Goal: Register for event/course

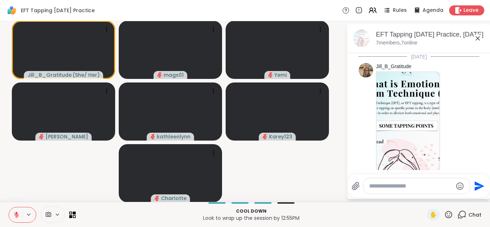
scroll to position [920, 0]
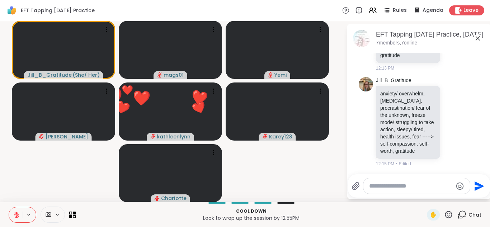
click at [445, 214] on icon at bounding box center [448, 214] width 7 height 7
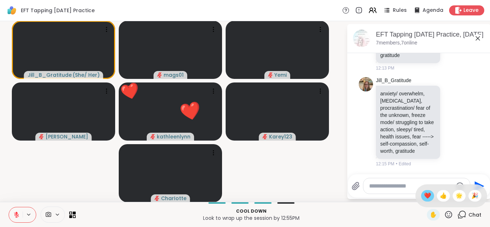
click at [424, 195] on span "❤️" at bounding box center [427, 196] width 7 height 9
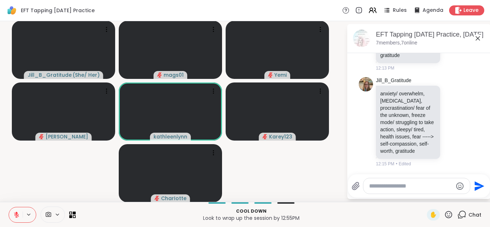
click at [388, 187] on textarea "Type your message" at bounding box center [411, 186] width 84 height 7
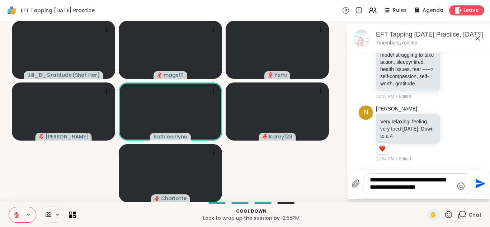
scroll to position [988, 0]
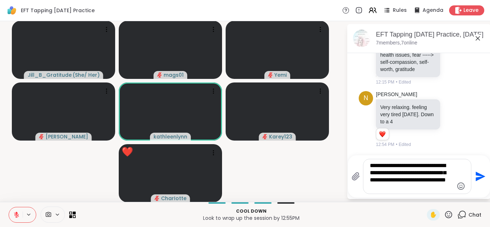
type textarea "**********"
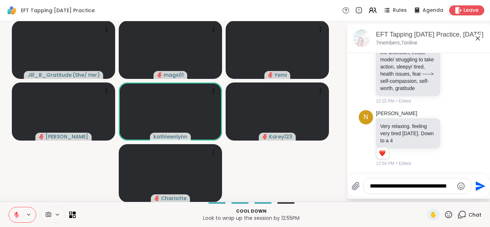
scroll to position [1057, 0]
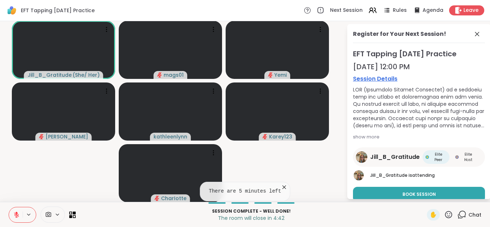
click at [458, 215] on icon at bounding box center [462, 214] width 9 height 9
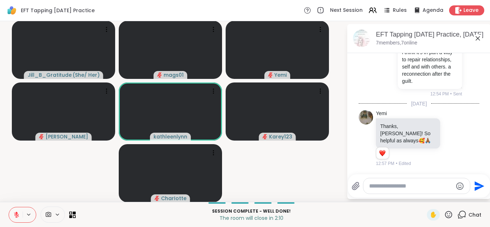
scroll to position [1120, 0]
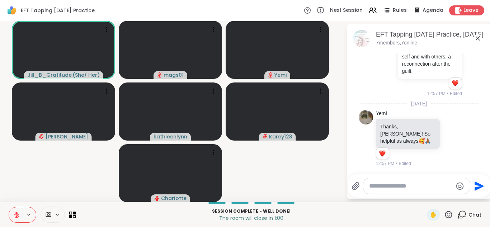
click at [427, 184] on textarea "Type your message" at bounding box center [411, 186] width 84 height 7
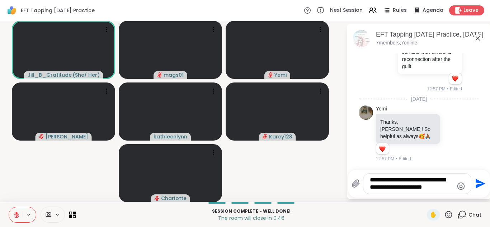
type textarea "**********"
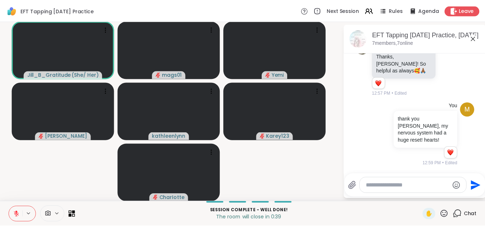
scroll to position [1193, 0]
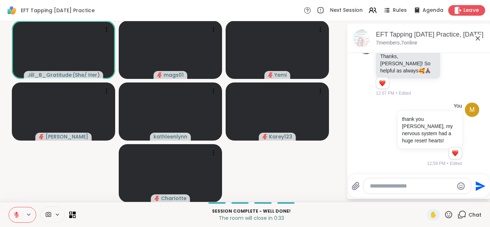
click at [464, 10] on span "Leave" at bounding box center [472, 11] width 16 height 8
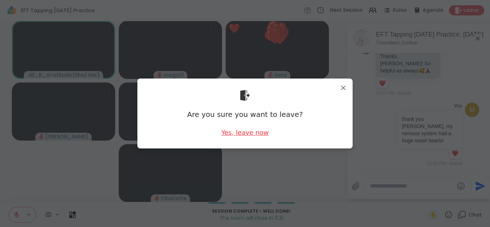
click at [243, 134] on div "Yes, leave now" at bounding box center [244, 132] width 47 height 9
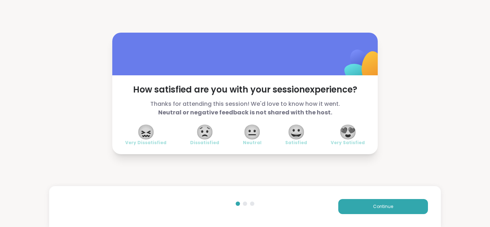
click at [347, 136] on span "😍" at bounding box center [348, 132] width 18 height 13
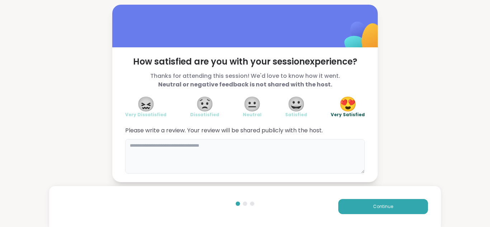
click at [311, 148] on textarea at bounding box center [245, 156] width 240 height 34
drag, startPoint x: 166, startPoint y: 145, endPoint x: 203, endPoint y: 157, distance: 39.4
click at [203, 157] on textarea "**********" at bounding box center [245, 156] width 240 height 34
click at [306, 151] on textarea "**********" at bounding box center [245, 156] width 240 height 34
drag, startPoint x: 169, startPoint y: 146, endPoint x: 161, endPoint y: 149, distance: 8.5
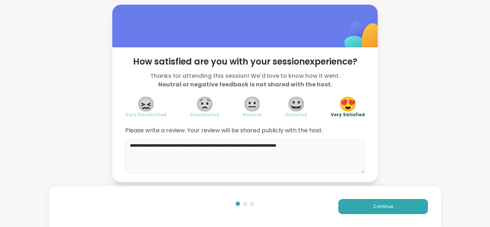
drag, startPoint x: 160, startPoint y: 147, endPoint x: 174, endPoint y: 161, distance: 19.6
click at [174, 161] on textarea "**********" at bounding box center [245, 156] width 240 height 34
click at [195, 145] on textarea "**********" at bounding box center [245, 156] width 240 height 34
click at [313, 149] on textarea "**********" at bounding box center [245, 156] width 240 height 34
type textarea "**********"
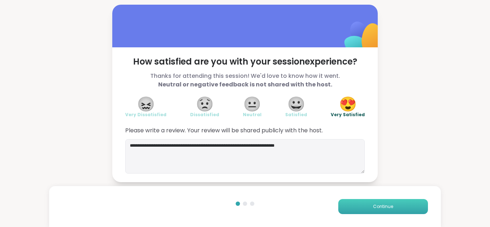
click at [362, 208] on button "Continue" at bounding box center [383, 206] width 90 height 15
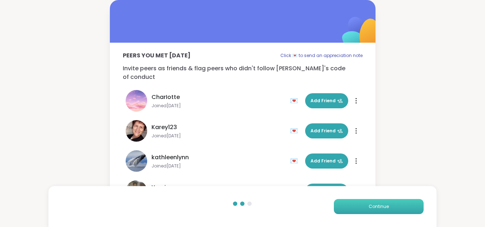
click at [362, 208] on button "Continue" at bounding box center [379, 206] width 90 height 15
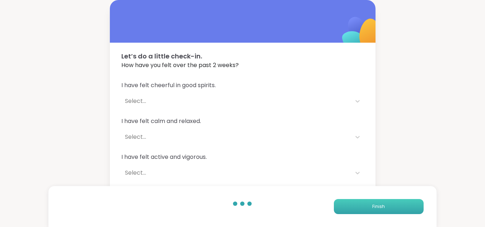
click at [362, 208] on button "Finish" at bounding box center [379, 206] width 90 height 15
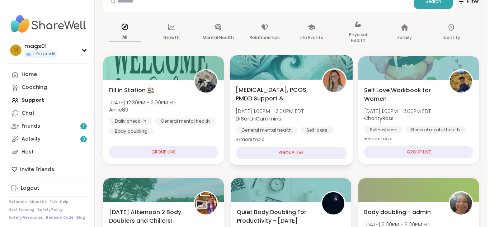
scroll to position [83, 0]
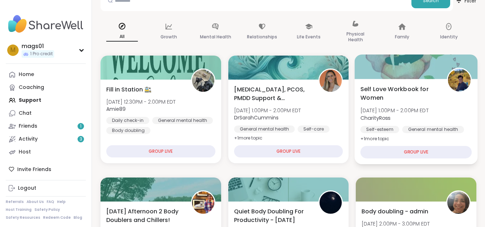
click at [413, 148] on div "GROUP LIVE" at bounding box center [415, 152] width 111 height 13
click at [421, 152] on div "GROUP LIVE" at bounding box center [415, 152] width 111 height 13
click at [402, 86] on span "Self Love Workbook for Women" at bounding box center [399, 94] width 78 height 18
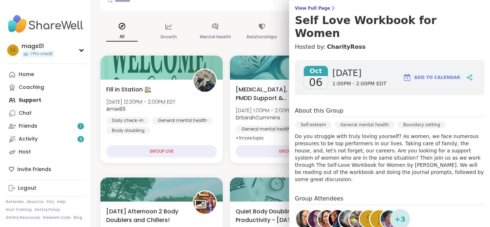
scroll to position [0, 0]
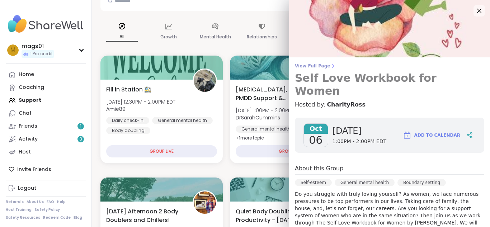
click at [307, 66] on span "View Full Page" at bounding box center [389, 66] width 189 height 6
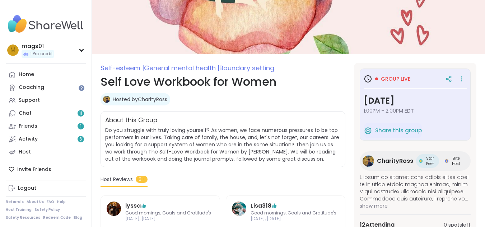
scroll to position [39, 0]
click at [392, 79] on span "Group live" at bounding box center [395, 79] width 29 height 7
click at [458, 79] on icon at bounding box center [461, 79] width 7 height 10
click at [306, 96] on div "Hosted by CharityRoss" at bounding box center [222, 100] width 245 height 12
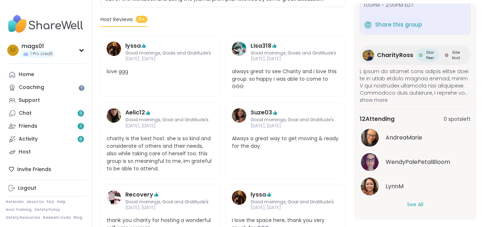
scroll to position [201, 0]
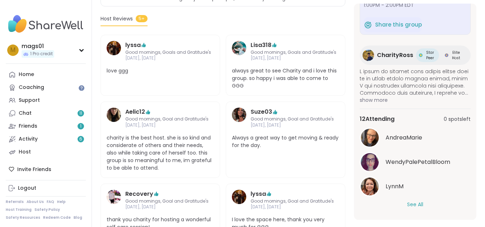
click at [409, 206] on button "See All" at bounding box center [415, 205] width 16 height 8
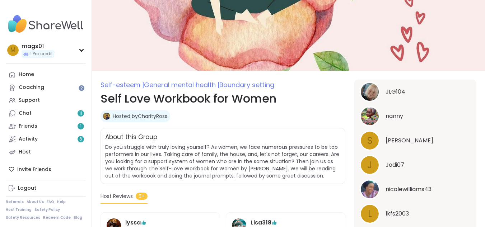
scroll to position [0, 0]
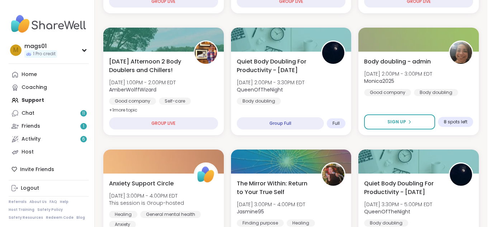
scroll to position [235, 0]
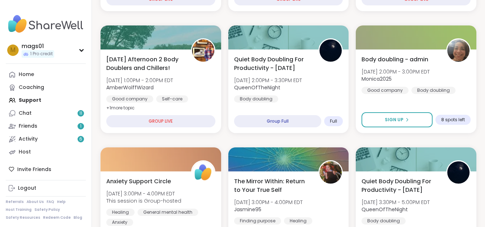
click at [293, 165] on div at bounding box center [288, 159] width 121 height 24
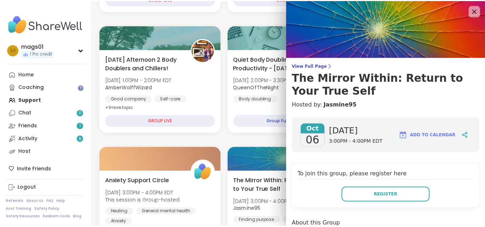
scroll to position [0, 0]
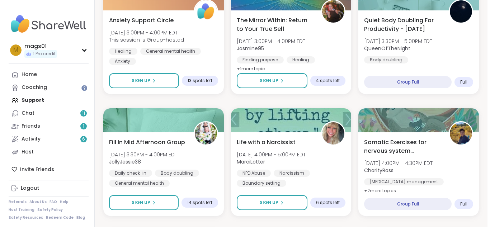
scroll to position [423, 0]
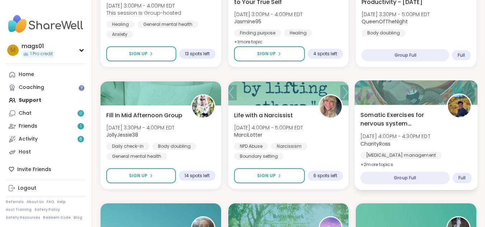
click at [389, 119] on span "Somatic Exercises for nervous system regulation" at bounding box center [399, 120] width 78 height 18
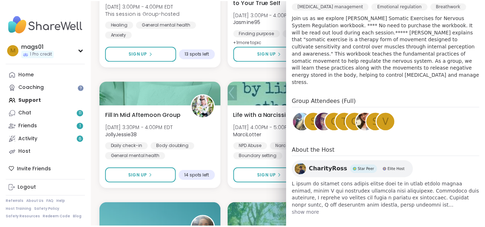
scroll to position [0, 0]
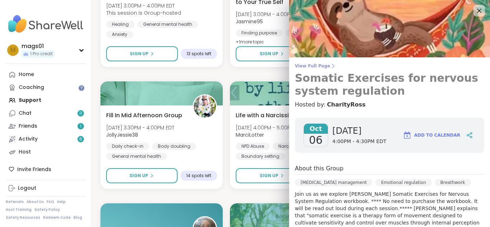
click at [310, 65] on span "View Full Page" at bounding box center [389, 66] width 189 height 6
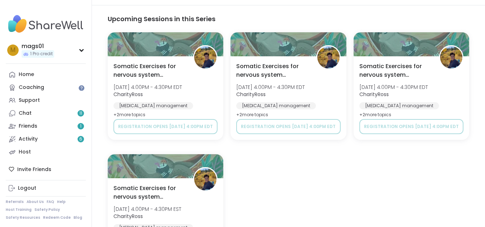
scroll to position [480, 0]
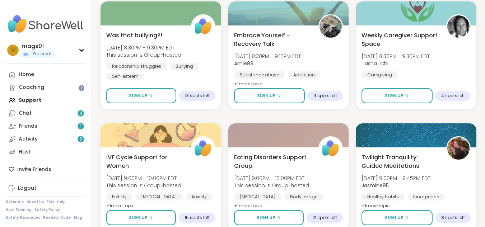
scroll to position [1391, 0]
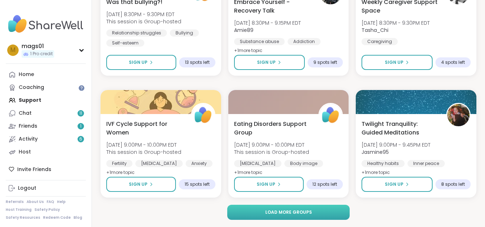
click at [273, 211] on span "Load more groups" at bounding box center [288, 212] width 47 height 6
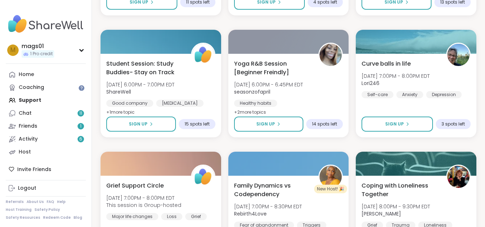
scroll to position [2855, 0]
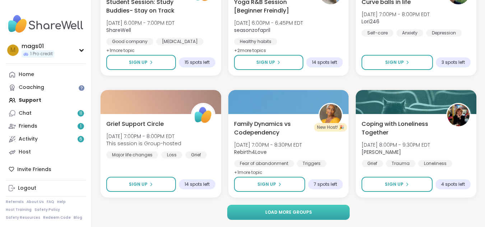
click at [290, 209] on span "Load more groups" at bounding box center [288, 212] width 47 height 6
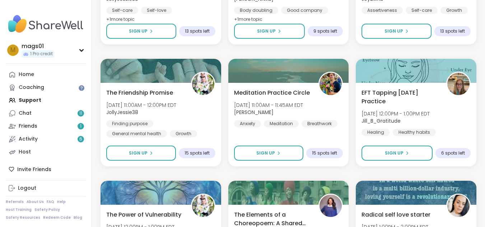
scroll to position [3989, 0]
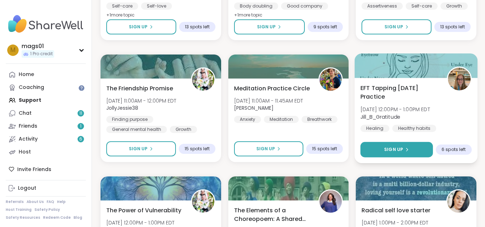
click at [411, 150] on button "Sign Up" at bounding box center [396, 149] width 72 height 15
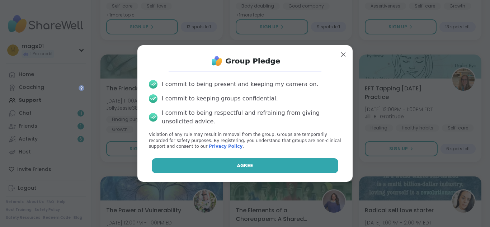
click at [268, 167] on button "Agree" at bounding box center [245, 165] width 187 height 15
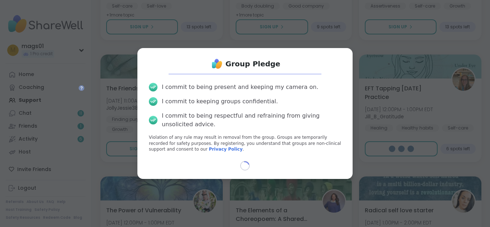
select select "**"
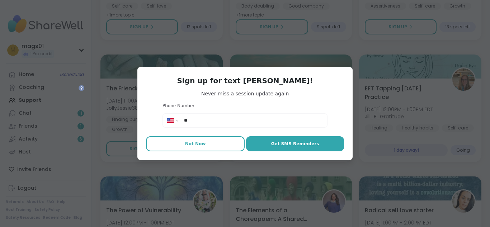
click at [194, 149] on button "Not Now" at bounding box center [195, 143] width 99 height 15
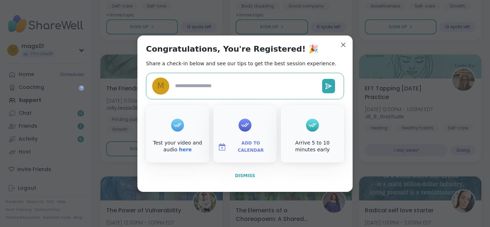
click at [238, 180] on button "Dismiss" at bounding box center [245, 175] width 198 height 15
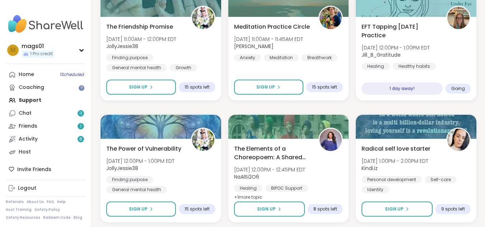
scroll to position [4103, 0]
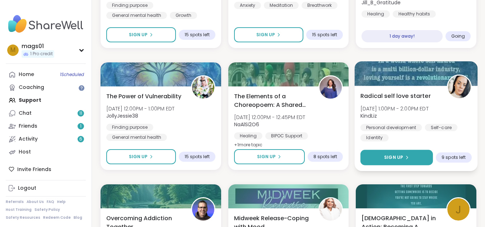
click at [403, 156] on div "Sign Up" at bounding box center [396, 157] width 25 height 6
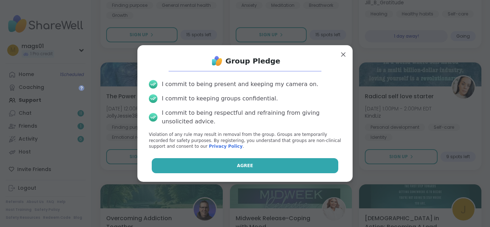
click at [280, 168] on button "Agree" at bounding box center [245, 165] width 187 height 15
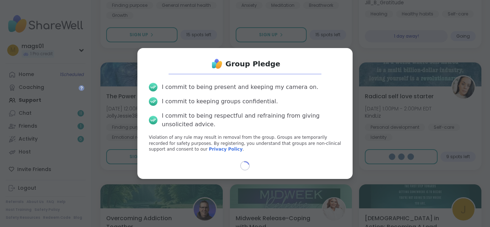
select select "**"
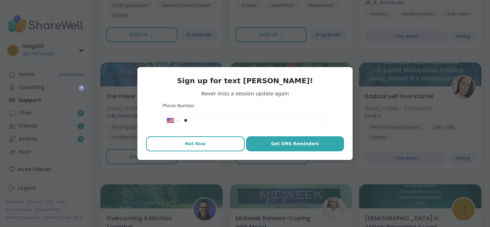
click at [205, 145] on button "Not Now" at bounding box center [195, 143] width 99 height 15
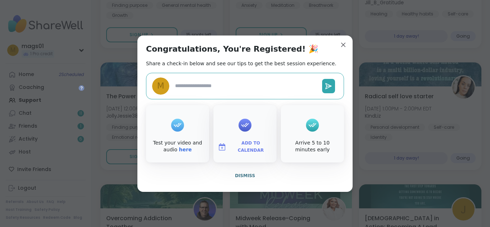
type textarea "*"
click at [241, 178] on span "Dismiss" at bounding box center [245, 175] width 20 height 5
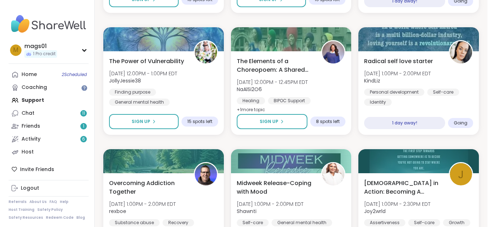
scroll to position [4137, 0]
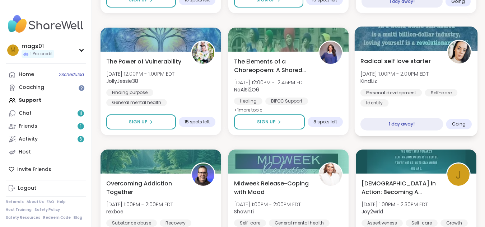
click at [416, 65] on span "Radical self love starter" at bounding box center [395, 61] width 70 height 9
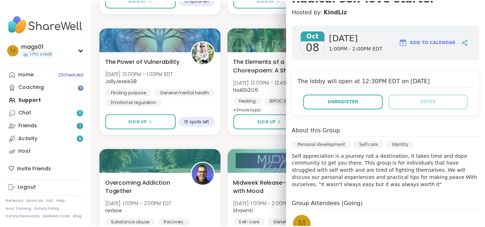
scroll to position [80, 0]
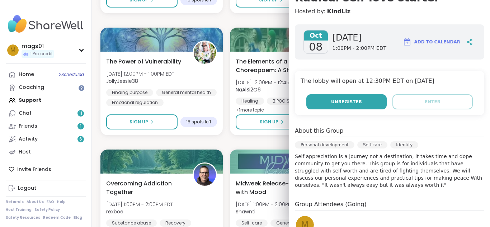
click at [351, 100] on span "Unregister" at bounding box center [346, 102] width 31 height 6
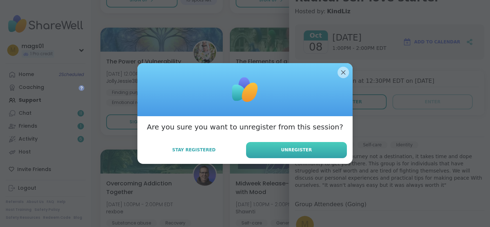
click at [294, 155] on button "Unregister" at bounding box center [296, 150] width 101 height 16
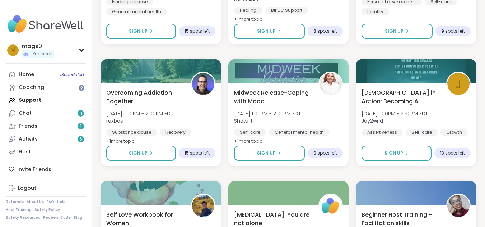
scroll to position [4319, 0]
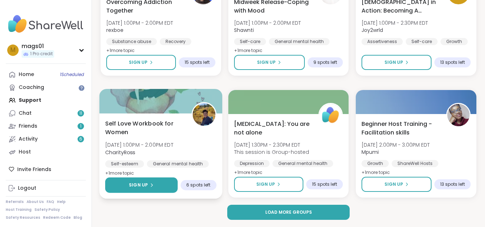
click at [157, 186] on button "Sign Up" at bounding box center [141, 185] width 72 height 15
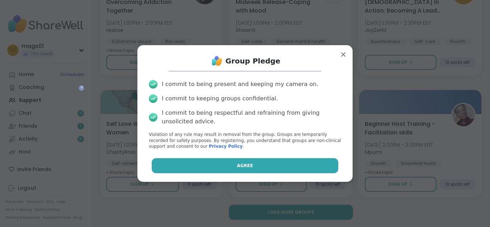
click at [229, 164] on button "Agree" at bounding box center [245, 165] width 187 height 15
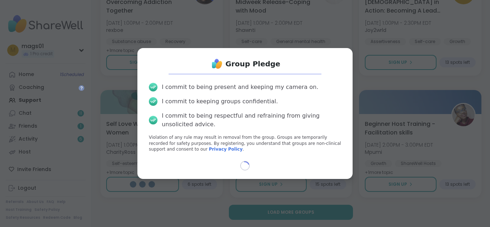
select select "**"
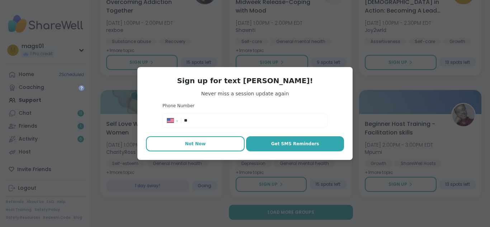
click at [196, 145] on span "Not Now" at bounding box center [195, 144] width 21 height 6
type textarea "*"
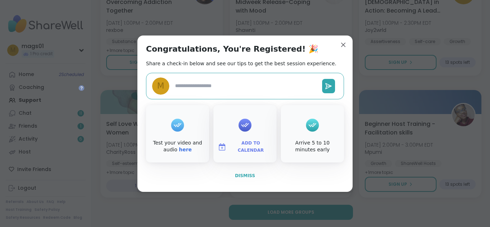
click at [242, 173] on span "Dismiss" at bounding box center [245, 175] width 20 height 5
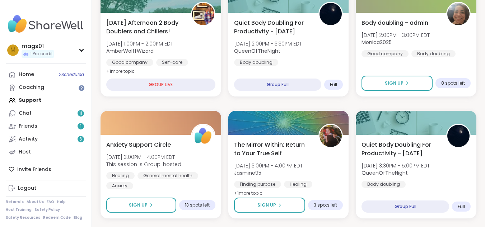
scroll to position [0, 0]
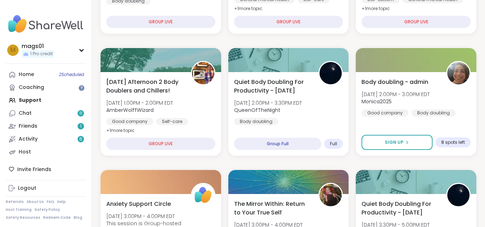
scroll to position [212, 0]
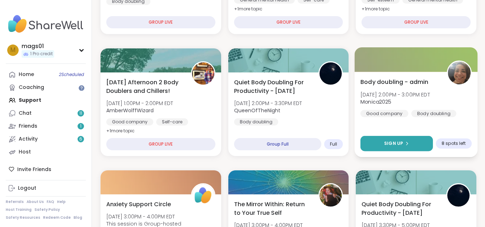
click at [391, 145] on span "Sign Up" at bounding box center [393, 143] width 19 height 6
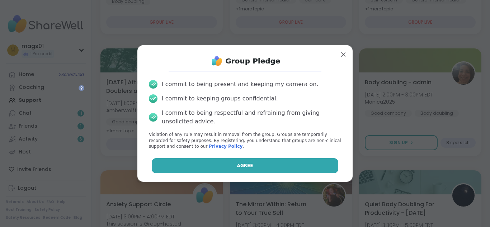
click at [220, 166] on button "Agree" at bounding box center [245, 165] width 187 height 15
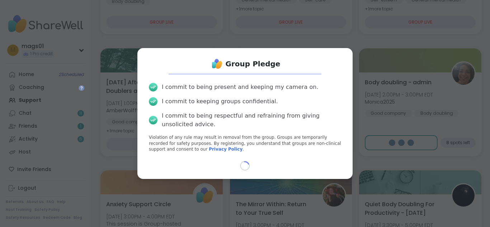
select select "**"
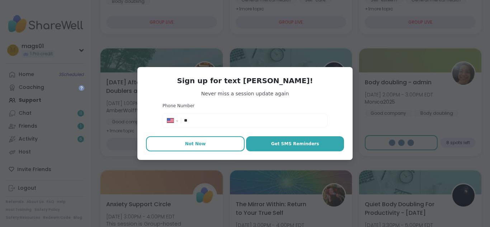
click at [188, 144] on span "Not Now" at bounding box center [195, 144] width 21 height 6
